Goal: Obtain resource: Download file/media

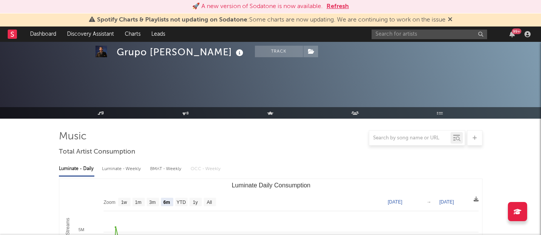
select select "6m"
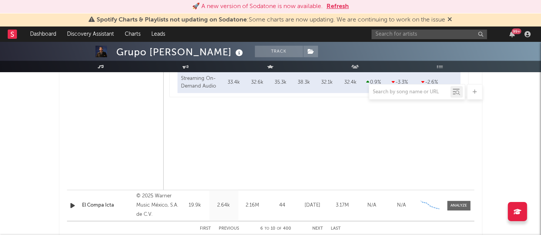
scroll to position [1807, 0]
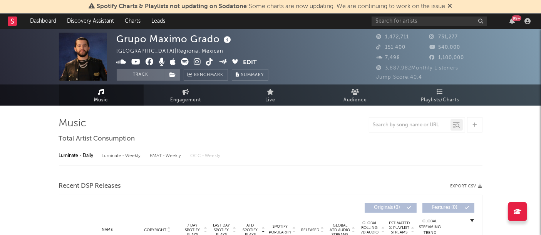
select select "6m"
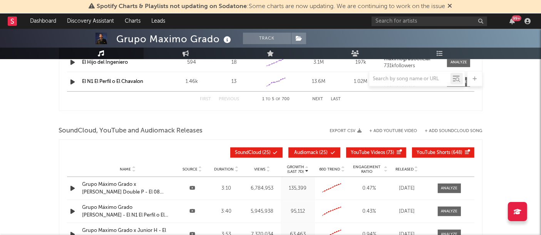
scroll to position [822, 0]
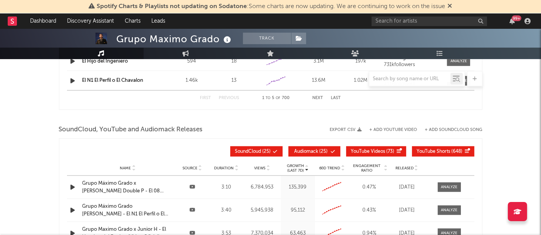
click at [359, 128] on icon "button" at bounding box center [359, 130] width 4 height 4
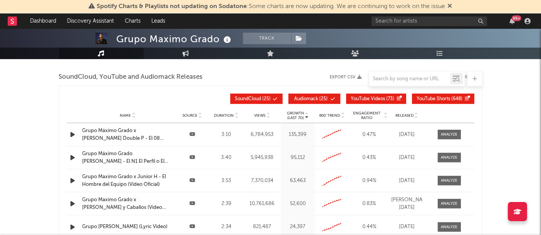
scroll to position [875, 0]
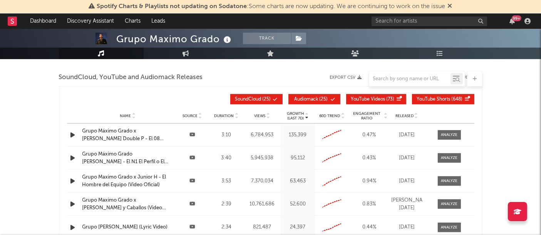
click at [416, 113] on icon at bounding box center [416, 114] width 4 height 3
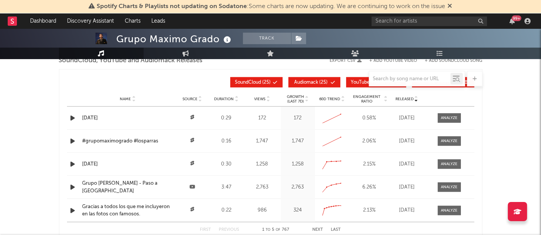
scroll to position [895, 0]
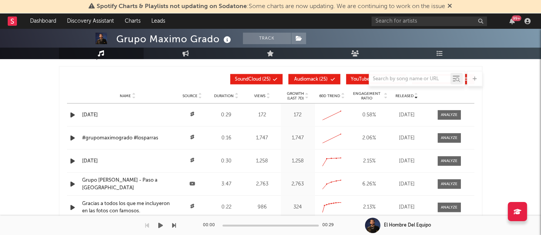
click at [317, 224] on div "00:00 00:29" at bounding box center [270, 225] width 135 height 19
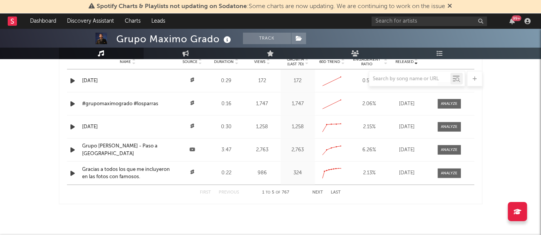
scroll to position [928, 0]
click at [319, 191] on button "Next" at bounding box center [317, 193] width 11 height 4
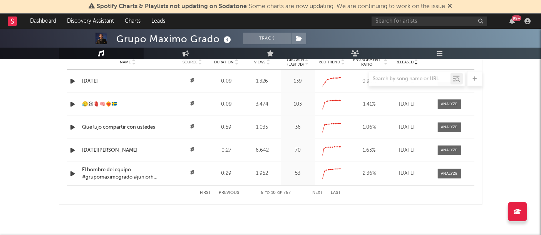
click at [319, 191] on button "Next" at bounding box center [317, 193] width 11 height 4
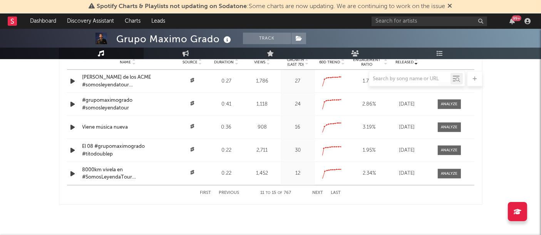
click at [313, 191] on button "Next" at bounding box center [317, 193] width 11 height 4
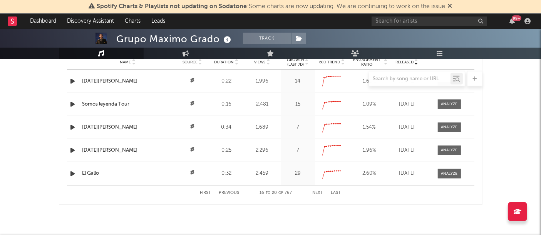
click at [313, 191] on button "Next" at bounding box center [317, 193] width 11 height 4
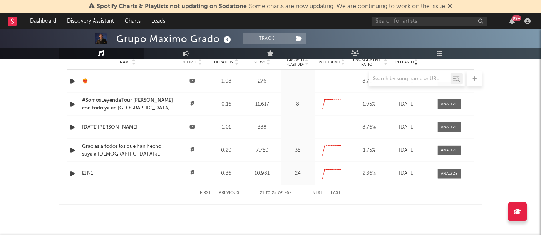
click at [313, 191] on button "Next" at bounding box center [317, 193] width 11 height 4
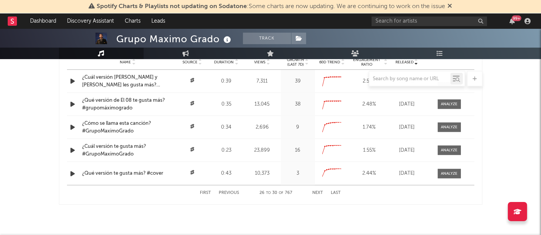
click at [313, 191] on button "Next" at bounding box center [317, 193] width 11 height 4
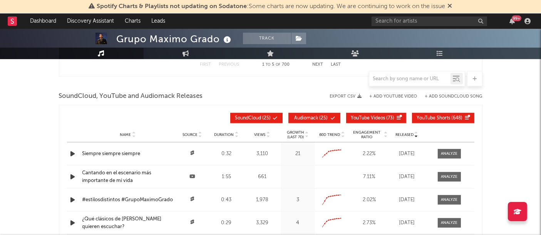
scroll to position [855, 0]
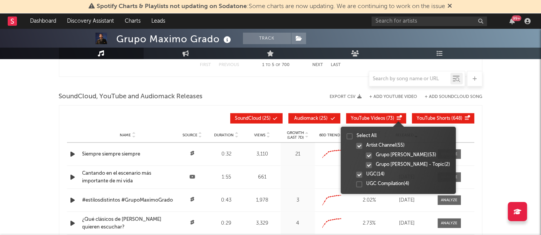
click at [396, 116] on icon at bounding box center [398, 118] width 5 height 5
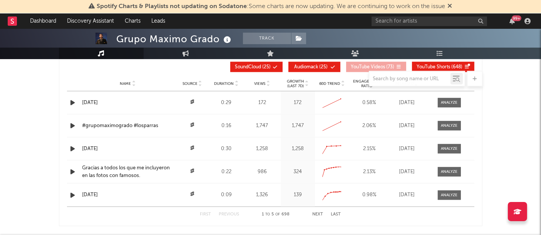
click at [319, 213] on button "Next" at bounding box center [317, 215] width 11 height 4
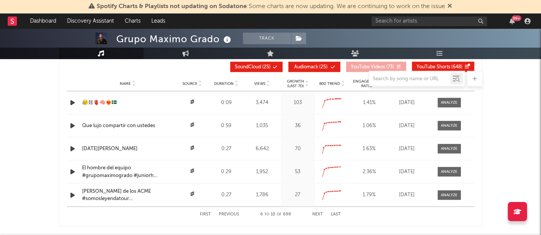
click at [319, 213] on button "Next" at bounding box center [317, 215] width 11 height 4
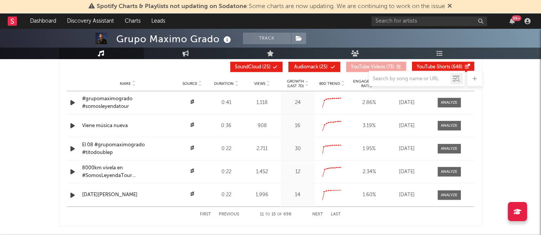
click at [319, 213] on button "Next" at bounding box center [317, 215] width 11 height 4
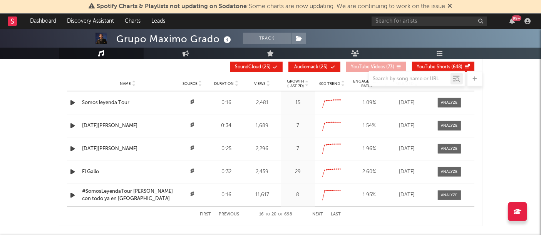
click at [319, 213] on button "Next" at bounding box center [317, 215] width 11 height 4
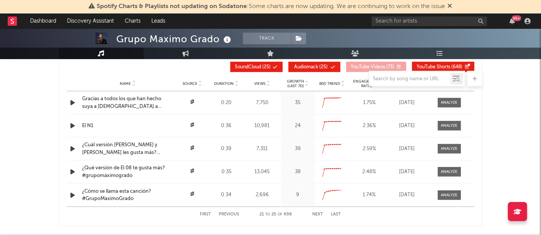
click at [319, 213] on button "Next" at bounding box center [317, 215] width 11 height 4
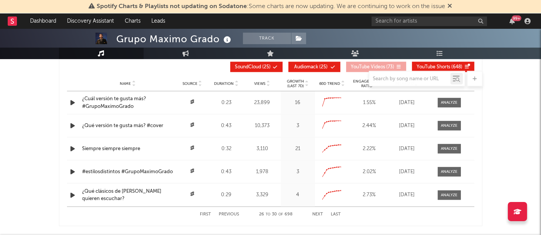
click at [265, 60] on div "Released Name Source Duration Views Growth (Last 7d) 60D Trend Engagement Ratio…" at bounding box center [270, 67] width 407 height 18
click at [261, 65] on span at bounding box center [261, 67] width 1 height 5
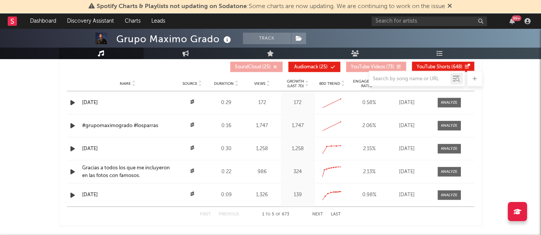
click at [426, 67] on span "YouTube Shorts" at bounding box center [433, 67] width 33 height 5
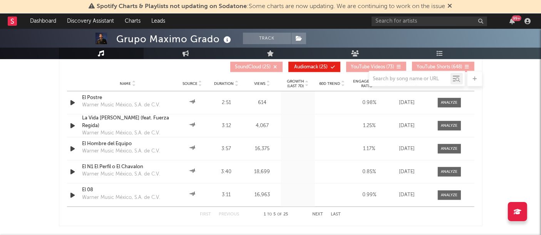
click at [324, 65] on span "Audiomack ( 25 )" at bounding box center [310, 67] width 35 height 5
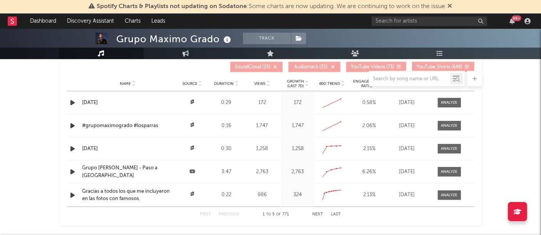
click at [373, 65] on span "YouTube Videos" at bounding box center [368, 67] width 34 height 5
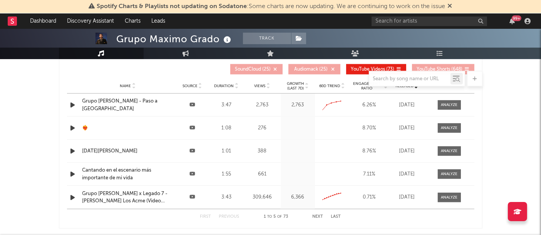
scroll to position [920, 0]
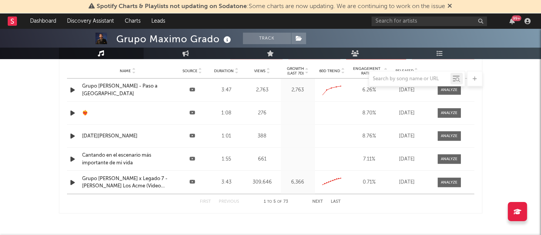
click at [315, 200] on button "Next" at bounding box center [317, 202] width 11 height 4
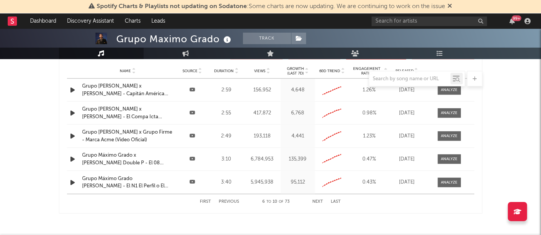
click at [315, 200] on button "Next" at bounding box center [317, 202] width 11 height 4
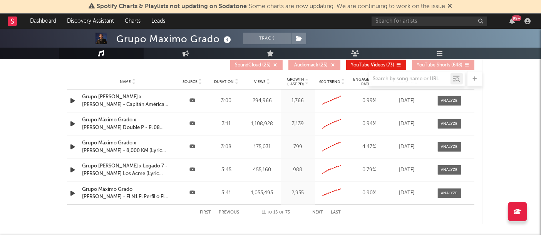
scroll to position [909, 0]
click at [315, 210] on button "Next" at bounding box center [317, 212] width 11 height 4
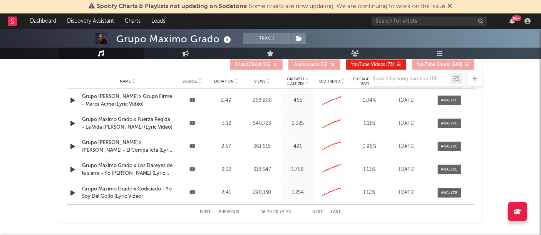
click at [295, 97] on div "465" at bounding box center [297, 101] width 30 height 8
click at [297, 77] on div at bounding box center [270, 78] width 423 height 15
click at [320, 210] on button "Next" at bounding box center [317, 212] width 11 height 4
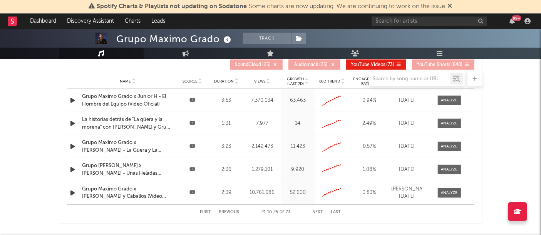
click at [225, 210] on button "Previous" at bounding box center [229, 212] width 20 height 4
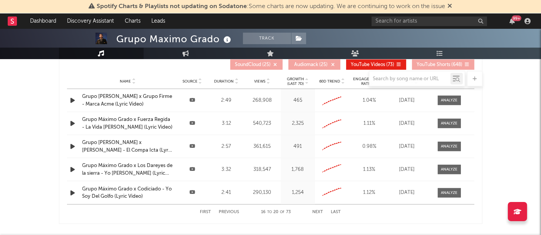
click at [230, 211] on button "Previous" at bounding box center [229, 212] width 20 height 4
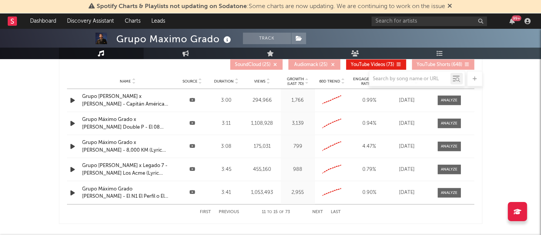
click at [230, 211] on button "Previous" at bounding box center [229, 212] width 20 height 4
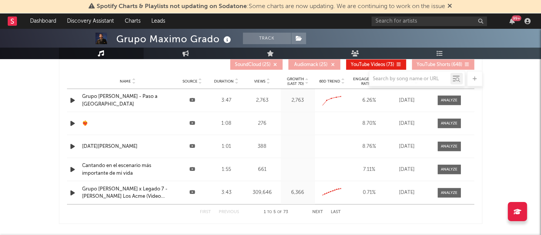
click at [319, 210] on button "Next" at bounding box center [317, 212] width 11 height 4
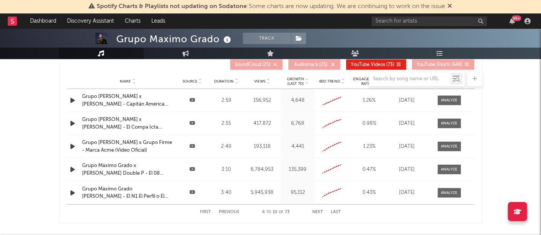
click at [318, 210] on button "Next" at bounding box center [317, 212] width 11 height 4
click at [316, 210] on button "Next" at bounding box center [317, 212] width 11 height 4
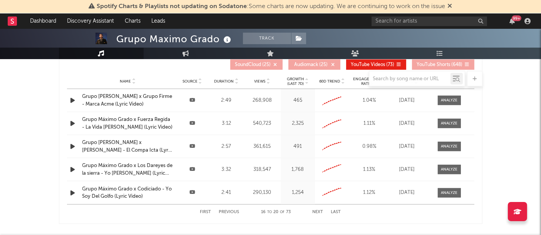
click at [321, 210] on button "Next" at bounding box center [317, 212] width 11 height 4
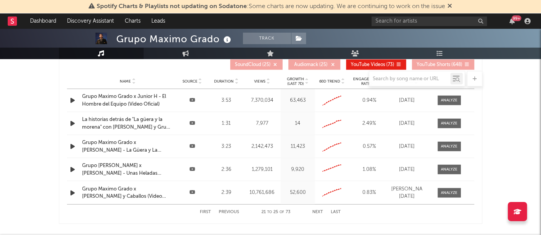
click at [320, 212] on button "Next" at bounding box center [317, 212] width 11 height 4
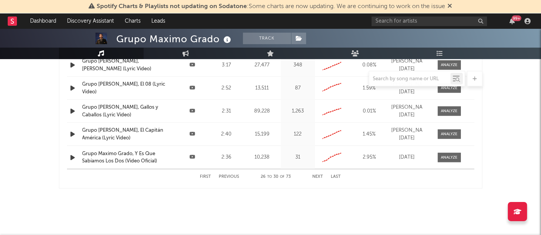
scroll to position [944, 0]
click at [317, 175] on button "Next" at bounding box center [317, 177] width 11 height 4
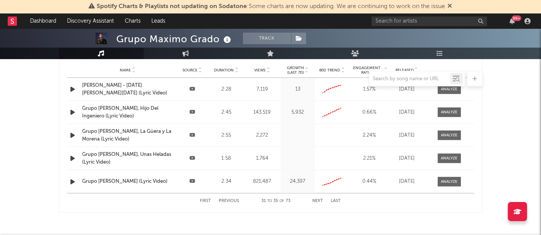
scroll to position [921, 0]
